Goal: Information Seeking & Learning: Learn about a topic

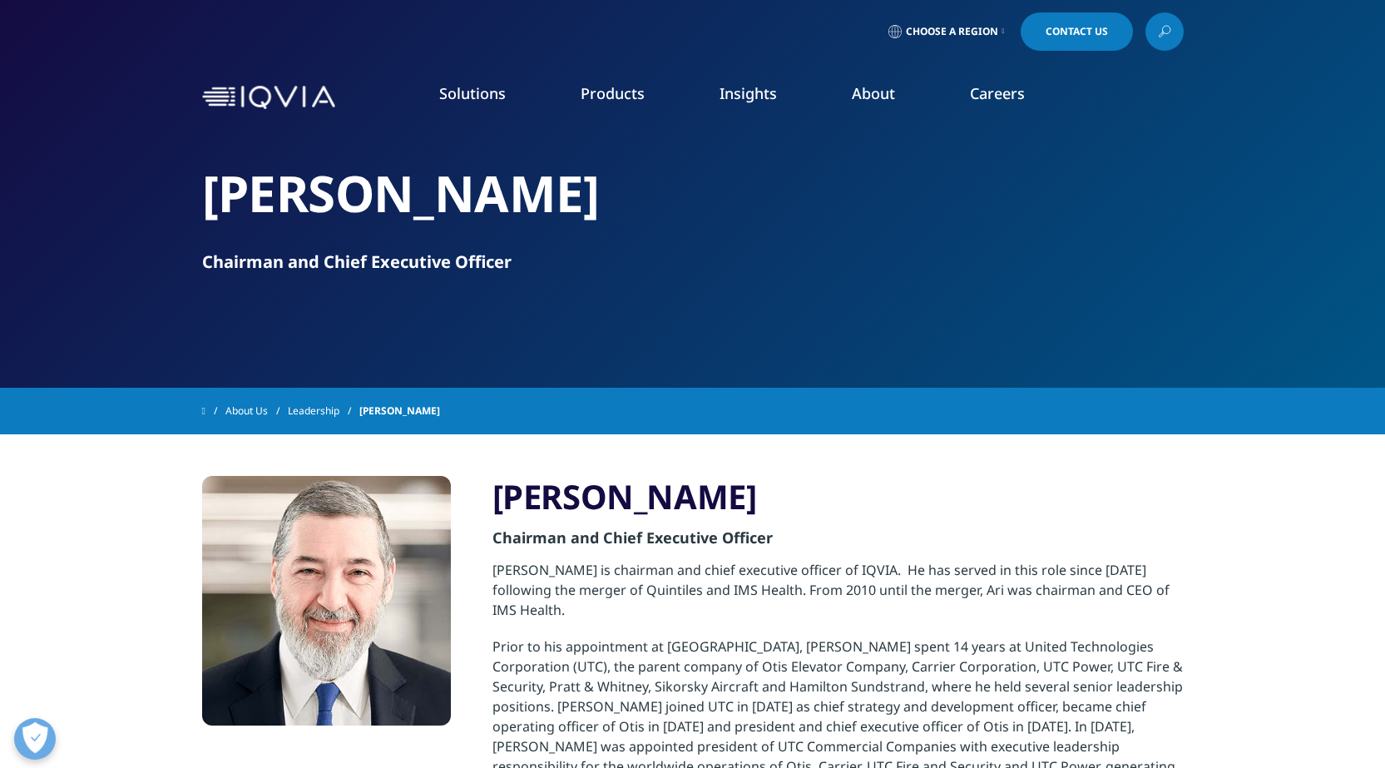
click at [1049, 506] on h3 "Ari Bousbib" at bounding box center [837, 497] width 691 height 42
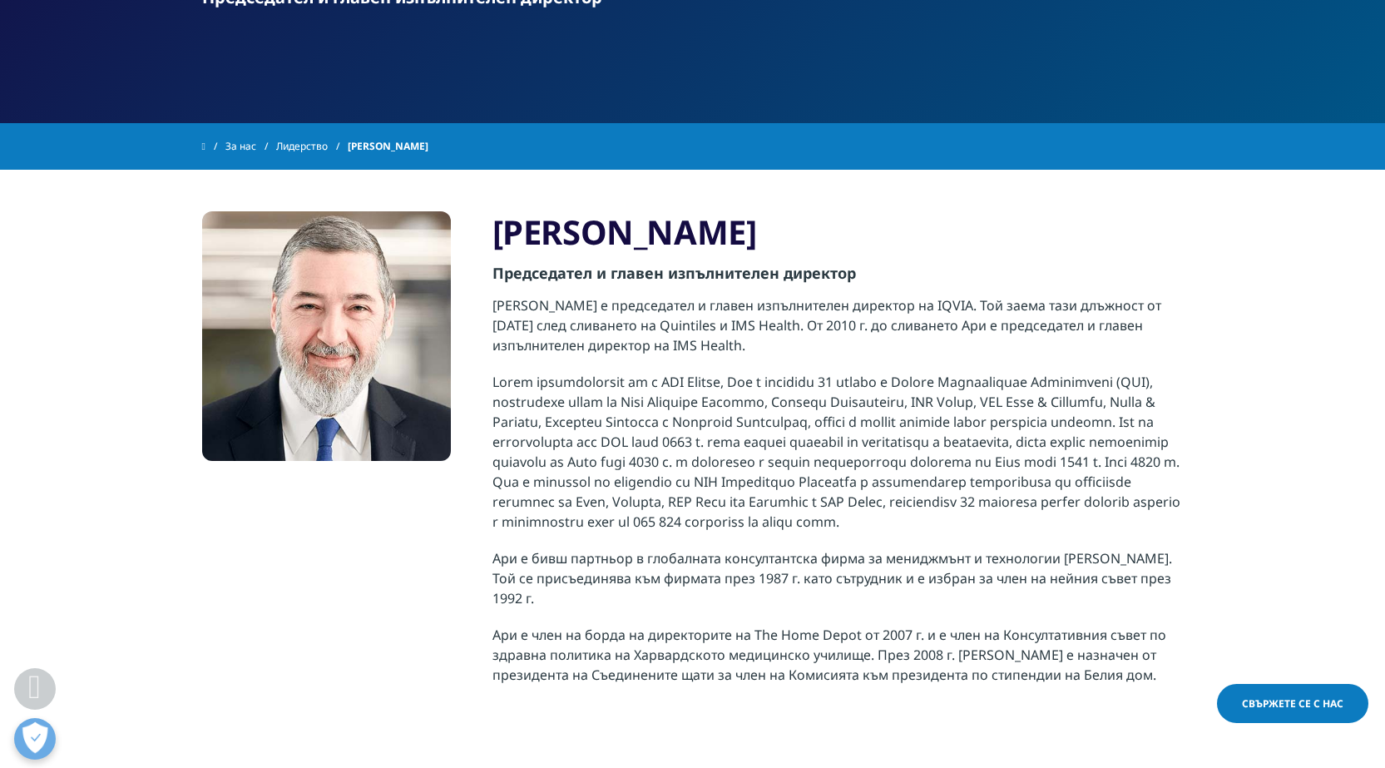
scroll to position [166, 0]
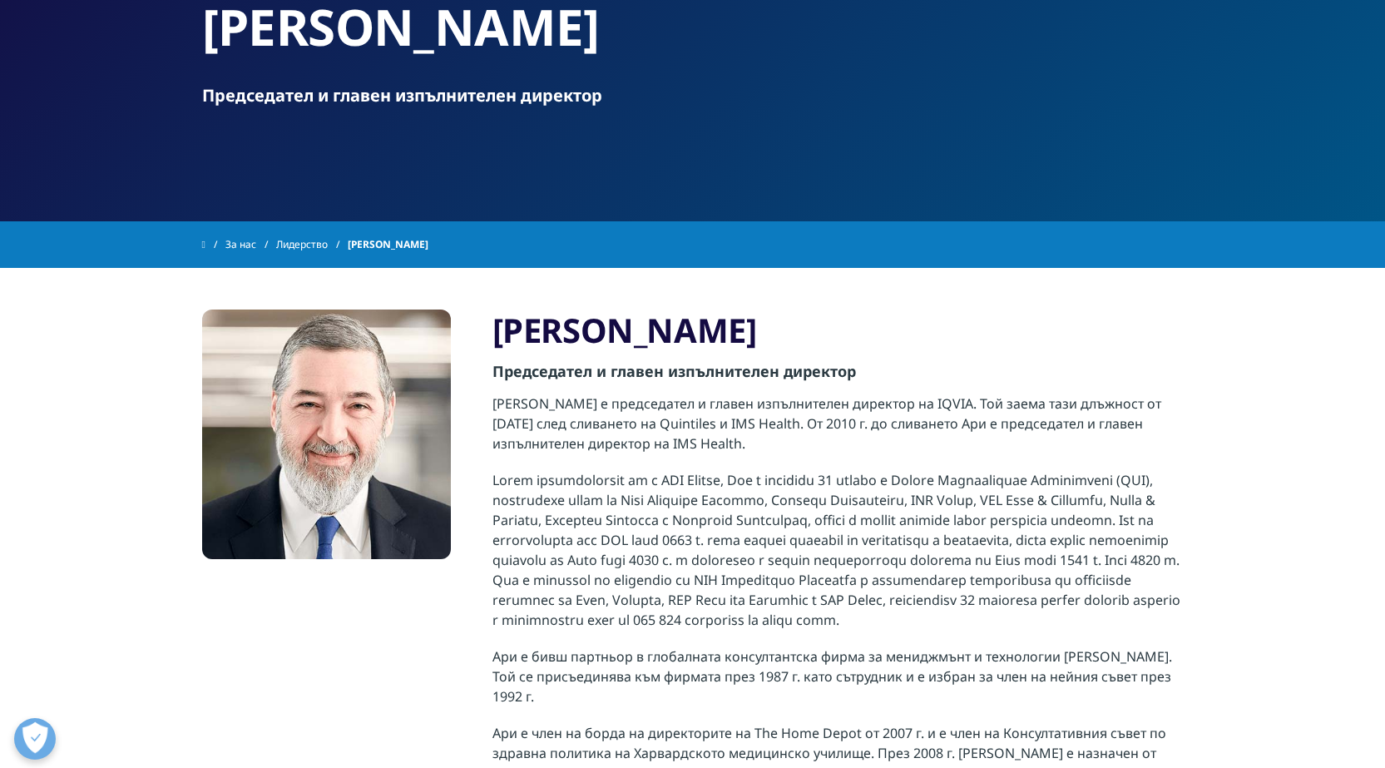
click at [316, 237] on font "Лидерство" at bounding box center [302, 244] width 52 height 14
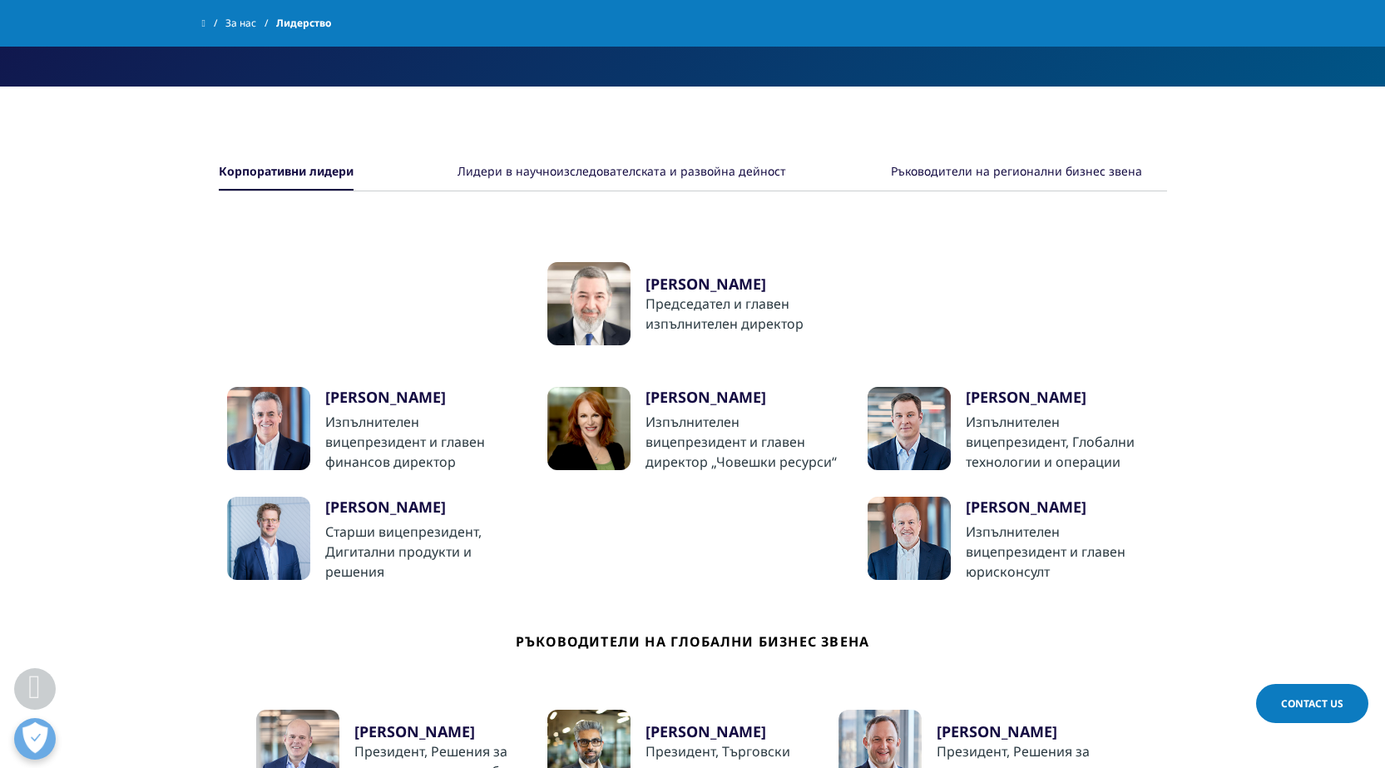
scroll to position [351, 0]
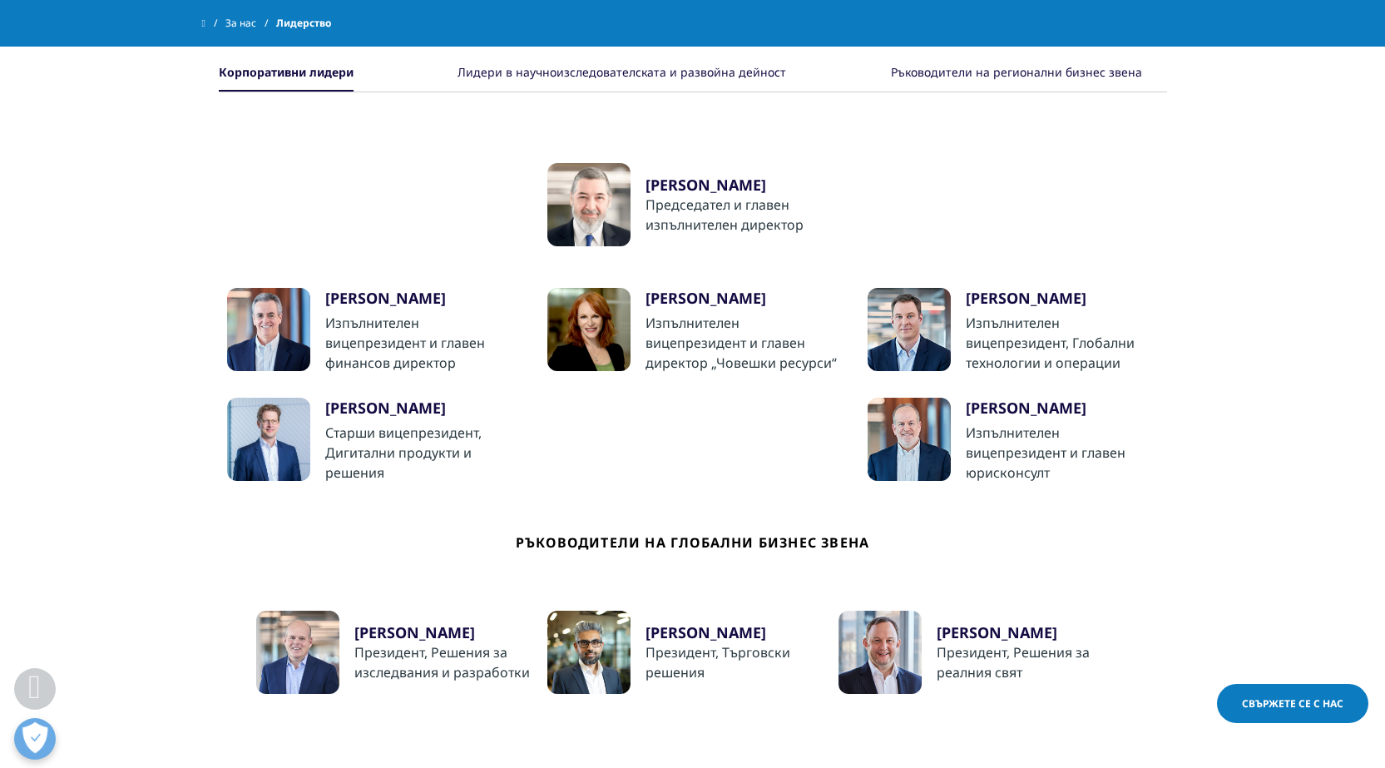
click at [379, 288] on font "Рон Брюлман" at bounding box center [385, 298] width 121 height 20
